Goal: Task Accomplishment & Management: Manage account settings

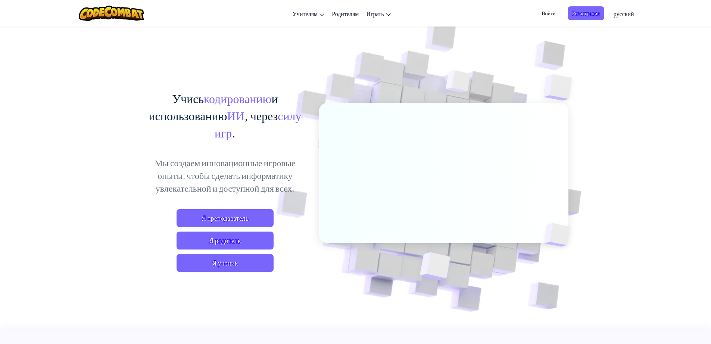
click at [627, 20] on link "русский" at bounding box center [624, 13] width 28 height 20
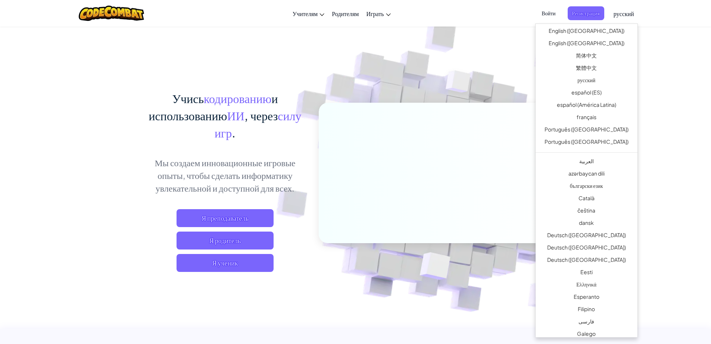
click at [545, 13] on span "Войти" at bounding box center [548, 13] width 23 height 14
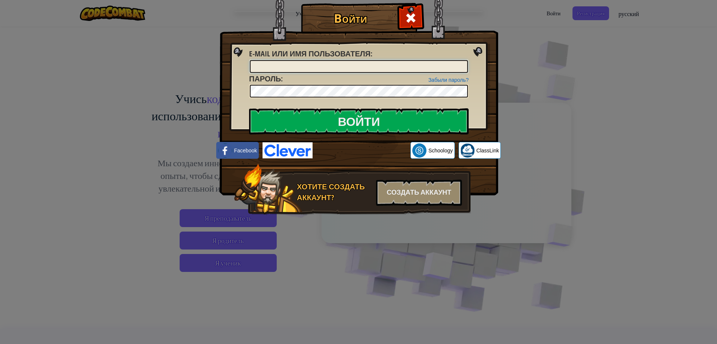
click at [276, 63] on input "E-mail или имя пользователя :" at bounding box center [359, 66] width 218 height 13
type input "n"
type input "max_201756"
click at [341, 105] on img at bounding box center [358, 86] width 278 height 217
click at [344, 115] on input "Войти" at bounding box center [358, 121] width 219 height 26
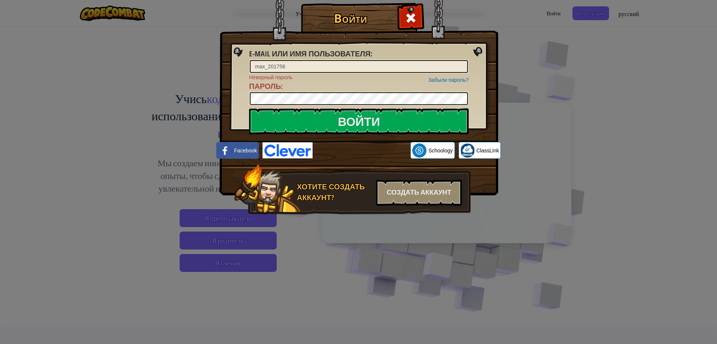
click at [349, 91] on div at bounding box center [358, 98] width 219 height 14
click at [380, 126] on input "Войти" at bounding box center [358, 121] width 219 height 26
click at [302, 118] on input "Войти" at bounding box center [358, 121] width 219 height 26
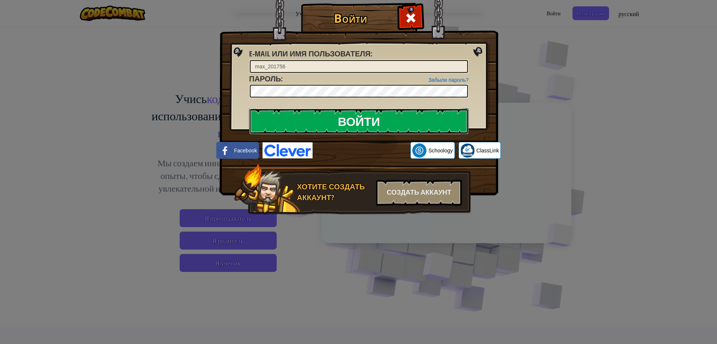
click at [306, 114] on input "Войти" at bounding box center [358, 121] width 219 height 26
